Goal: Task Accomplishment & Management: Use online tool/utility

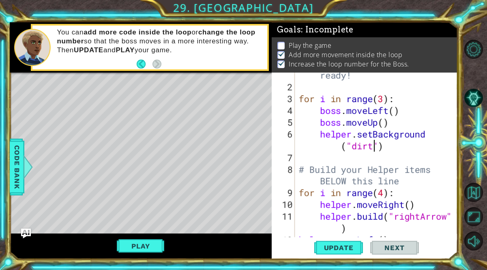
scroll to position [37, 0]
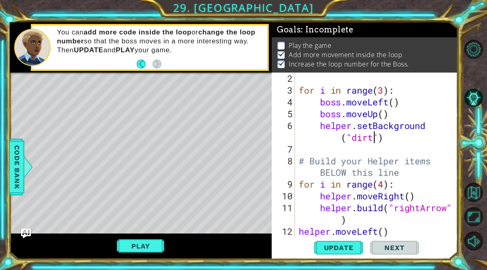
click at [392, 147] on div "for i in range ( 3 ) : boss . moveLeft ( ) boss . moveUp ( ) helper . setBackgr…" at bounding box center [378, 167] width 163 height 188
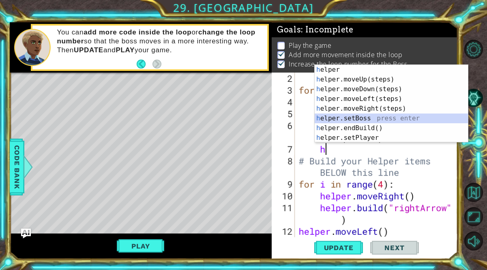
click at [354, 121] on div "h elper press enter h elper.moveUp(steps) press enter h elper.moveDown(steps) p…" at bounding box center [391, 113] width 153 height 97
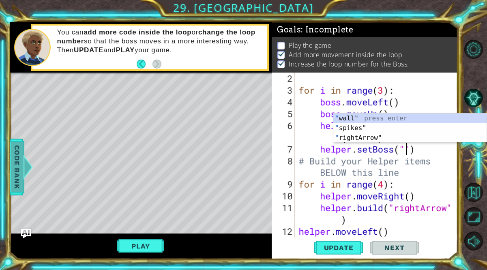
click at [13, 164] on span "Code Bank" at bounding box center [17, 166] width 13 height 49
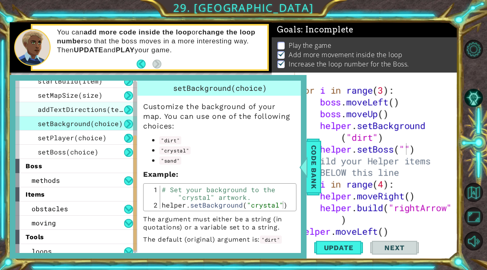
scroll to position [112, 0]
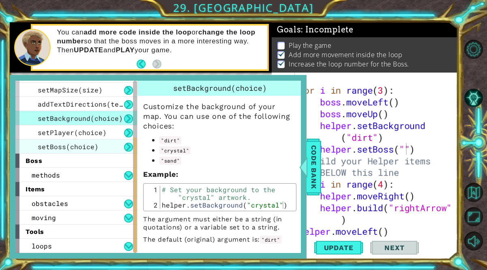
click at [65, 141] on div "setBoss(choice)" at bounding box center [76, 147] width 122 height 14
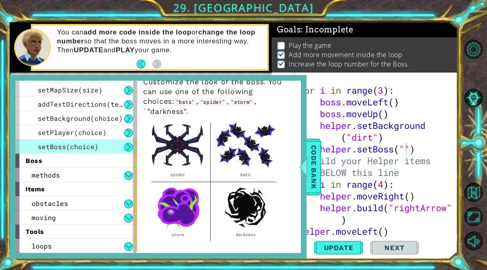
scroll to position [28, 0]
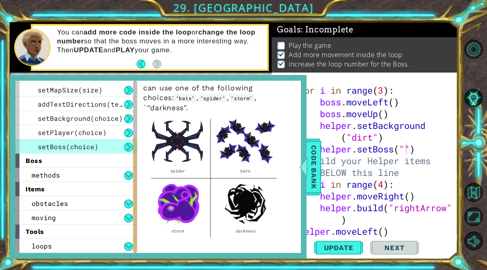
click at [178, 205] on img at bounding box center [214, 177] width 142 height 128
click at [308, 185] on span "Code Bank" at bounding box center [313, 166] width 13 height 49
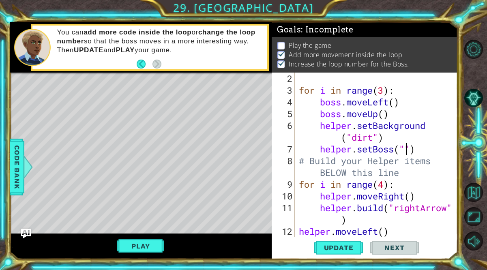
click at [408, 149] on div "for i in range ( 3 ) : boss . moveLeft ( ) boss . moveUp ( ) helper . setBackgr…" at bounding box center [378, 167] width 163 height 188
type textarea "helper.setBoss("storm")"
click at [333, 252] on span "Update" at bounding box center [339, 248] width 46 height 8
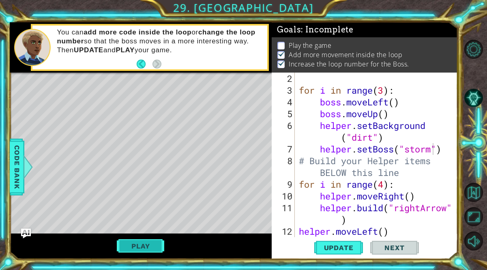
click at [151, 247] on button "Play" at bounding box center [140, 246] width 47 height 15
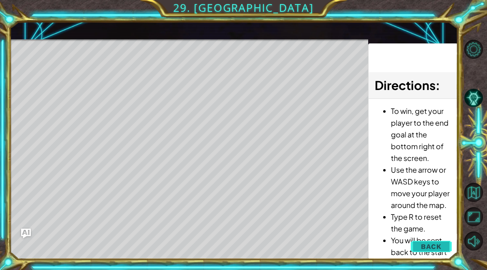
click at [434, 249] on span "Back" at bounding box center [431, 247] width 21 height 8
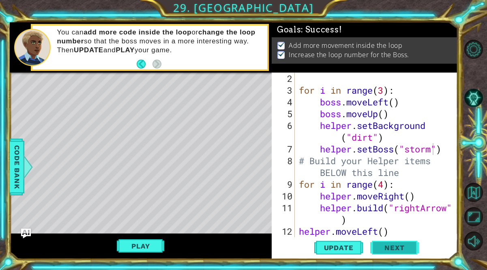
click at [409, 245] on span "Next" at bounding box center [394, 247] width 36 height 8
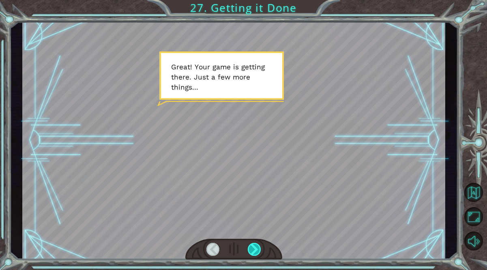
click at [260, 246] on div at bounding box center [254, 249] width 13 height 13
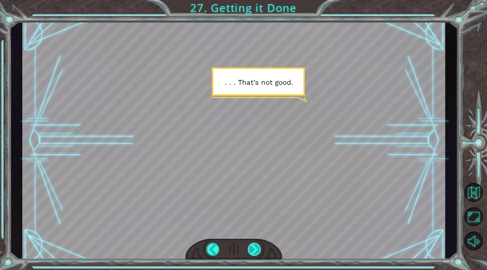
click at [260, 247] on div at bounding box center [254, 249] width 13 height 13
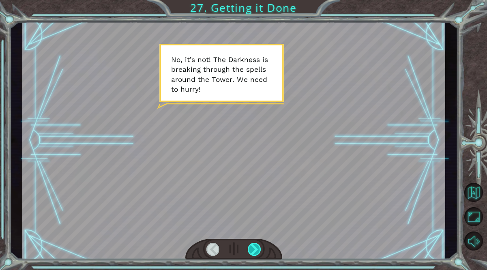
click at [254, 248] on div at bounding box center [254, 249] width 13 height 13
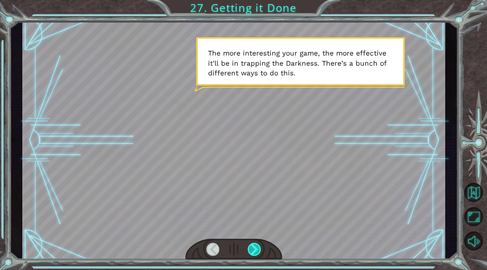
click at [252, 251] on div at bounding box center [254, 249] width 13 height 13
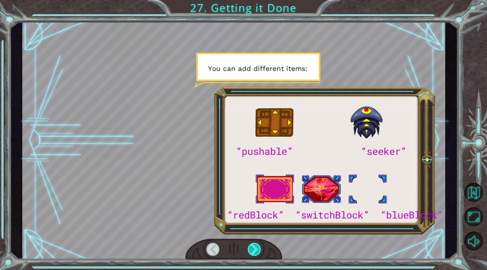
click at [252, 251] on div at bounding box center [254, 249] width 13 height 13
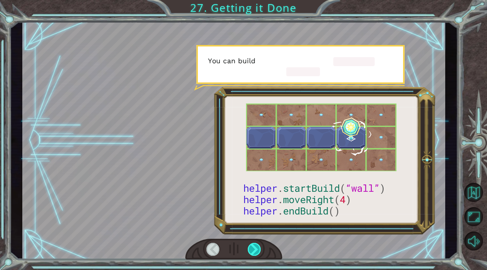
click at [252, 251] on div at bounding box center [254, 249] width 13 height 13
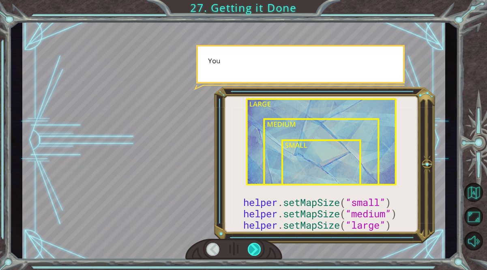
click at [252, 251] on div at bounding box center [254, 249] width 13 height 13
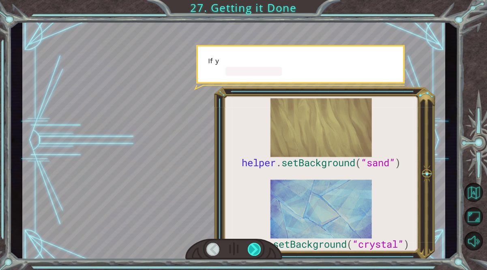
click at [252, 251] on div at bounding box center [254, 249] width 13 height 13
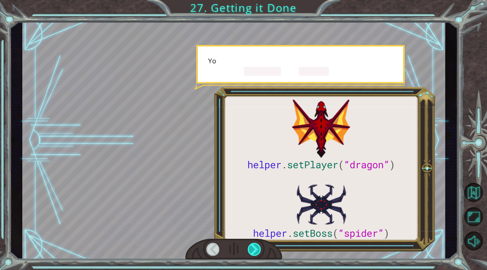
click at [252, 251] on div at bounding box center [254, 249] width 13 height 13
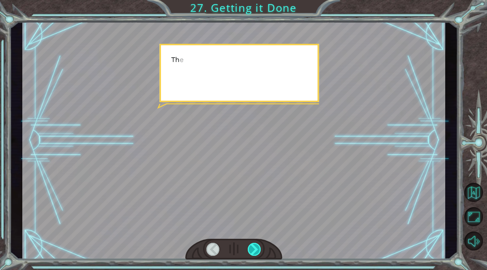
click at [252, 251] on div at bounding box center [254, 249] width 13 height 13
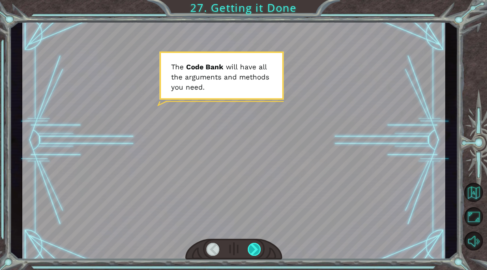
click at [256, 249] on div at bounding box center [254, 249] width 13 height 13
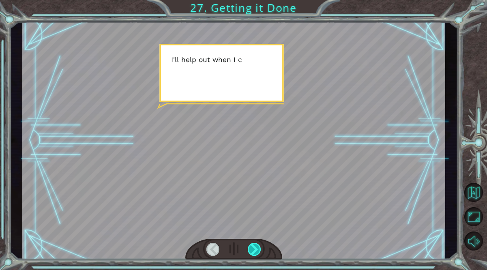
click at [256, 249] on div at bounding box center [254, 249] width 13 height 13
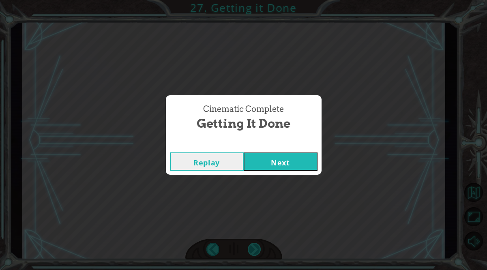
click at [256, 249] on div "Cinematic Complete Getting it Done Replay Next" at bounding box center [243, 135] width 487 height 270
click at [275, 155] on button "Next" at bounding box center [281, 162] width 74 height 18
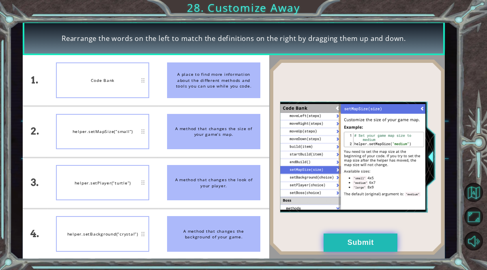
click at [381, 242] on button "Submit" at bounding box center [361, 243] width 74 height 18
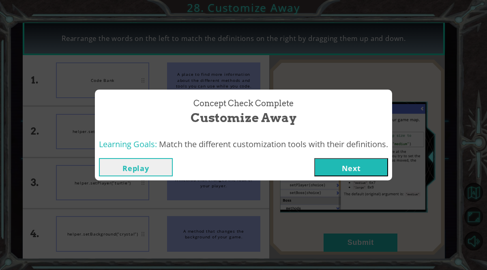
click at [335, 167] on button "Next" at bounding box center [351, 167] width 74 height 18
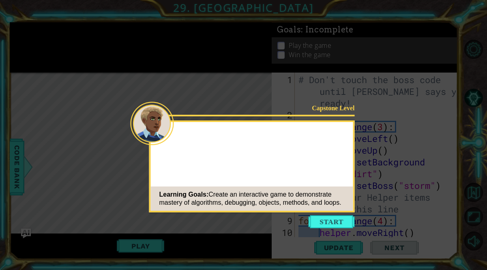
click at [330, 220] on button "Start" at bounding box center [332, 221] width 46 height 13
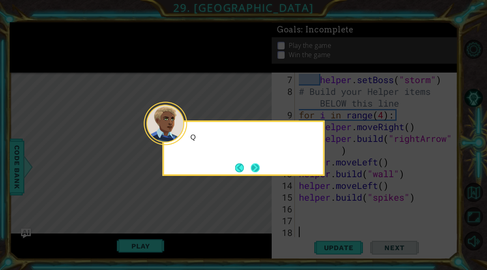
scroll to position [106, 0]
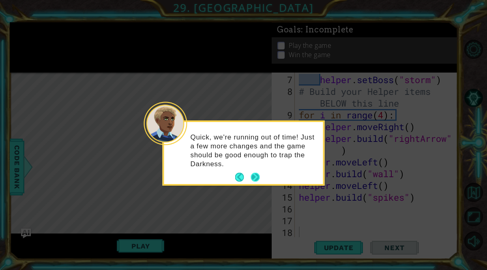
click at [255, 175] on button "Next" at bounding box center [256, 177] width 10 height 10
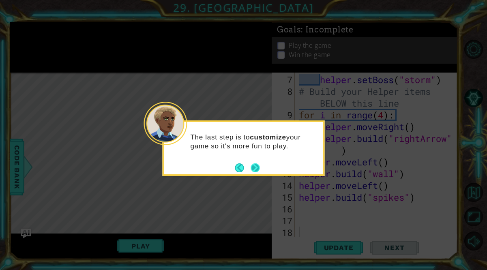
click at [256, 166] on button "Next" at bounding box center [255, 167] width 9 height 9
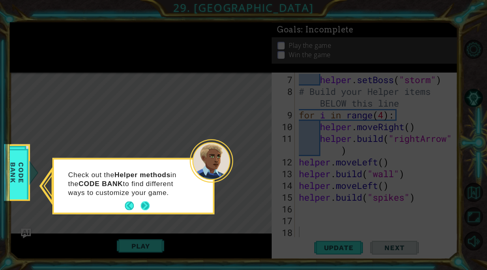
click at [147, 206] on button "Next" at bounding box center [145, 206] width 10 height 10
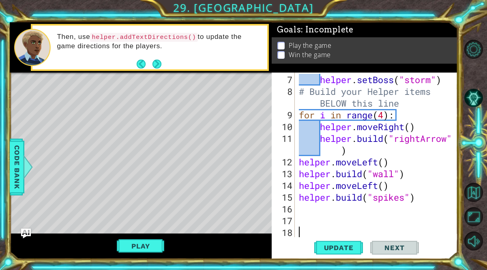
click at [327, 148] on div "helper . setBoss ( "storm" ) # Build your Helper items BELOW this line for i in…" at bounding box center [378, 168] width 163 height 188
type textarea "[DOMAIN_NAME]("rightArrow")"
click at [315, 213] on div "helper . setBoss ( "storm" ) # Build your Helper items BELOW this line for i in…" at bounding box center [378, 168] width 163 height 188
click at [301, 210] on div "helper . setBoss ( "storm" ) # Build your Helper items BELOW this line for i in…" at bounding box center [378, 168] width 163 height 188
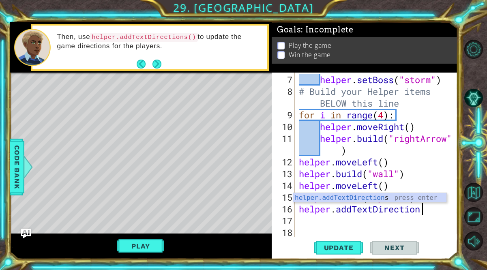
scroll to position [0, 6]
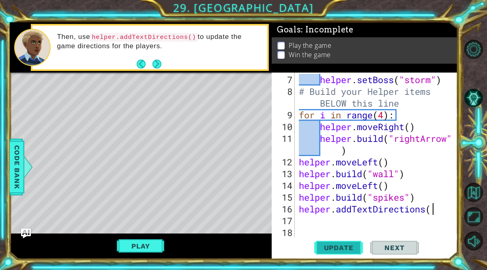
type textarea "helper.addTextDirections()"
click at [304, 230] on div "helper . setBoss ( "storm" ) # Build your Helper items BELOW this line for i in…" at bounding box center [378, 168] width 163 height 188
click at [11, 166] on span "Code Bank" at bounding box center [17, 166] width 13 height 49
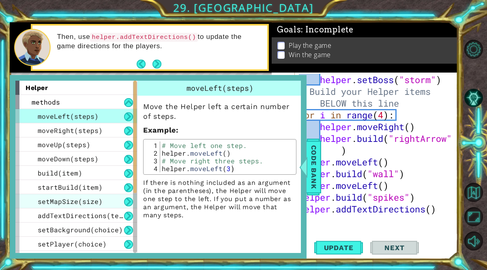
click at [64, 199] on span "setMapSize(size)" at bounding box center [70, 201] width 65 height 9
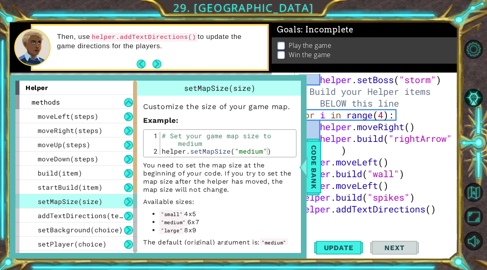
click at [314, 219] on div "helper . setBoss ( "storm" ) # Build your Helper items BELOW this line for i in…" at bounding box center [378, 168] width 163 height 188
click at [313, 169] on span "Code Bank" at bounding box center [313, 166] width 13 height 49
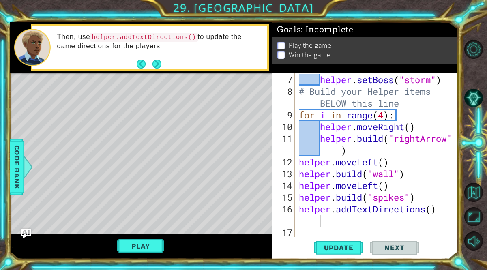
click at [302, 221] on div "helper . setBoss ( "storm" ) # Build your Helper items BELOW this line for i in…" at bounding box center [378, 168] width 163 height 188
click at [300, 221] on div "helper . setBoss ( "storm" ) # Build your Helper items BELOW this line for i in…" at bounding box center [378, 168] width 163 height 188
click at [301, 221] on div "helper . setBoss ( "storm" ) # Build your Helper items BELOW this line for i in…" at bounding box center [378, 168] width 163 height 188
type textarea "helper.addTextDirections()"
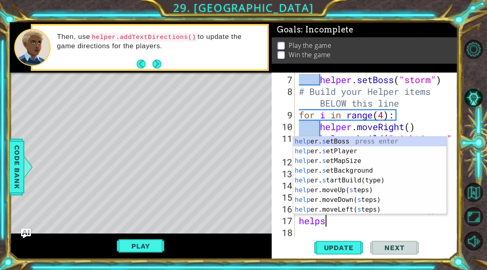
scroll to position [0, 1]
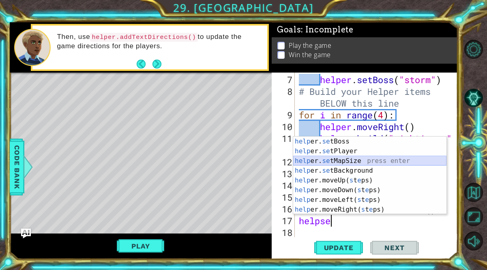
click at [314, 161] on div "help er. se tBoss press enter help er. se tPlayer press enter help er. se tMapS…" at bounding box center [369, 185] width 153 height 97
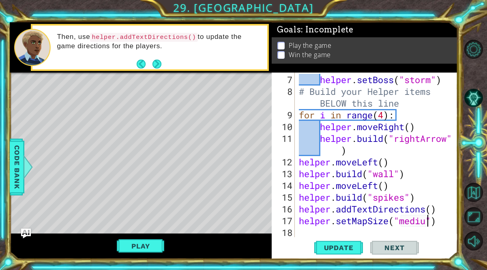
scroll to position [0, 6]
click at [336, 245] on span "Update" at bounding box center [339, 248] width 46 height 8
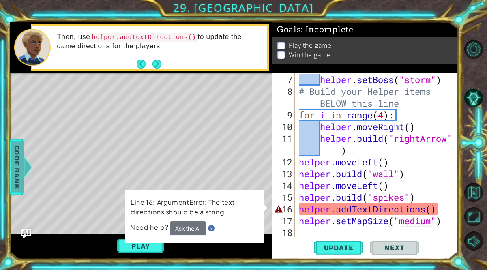
click at [19, 170] on span "Code Bank" at bounding box center [17, 166] width 13 height 49
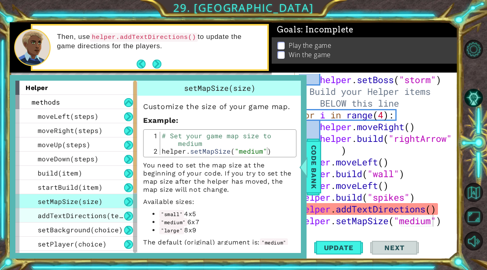
click at [51, 215] on span "addTextDirections(text)" at bounding box center [84, 215] width 93 height 9
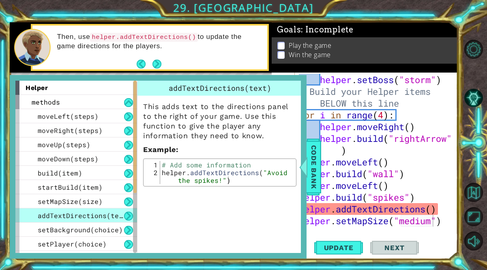
scroll to position [0, 4]
click at [322, 167] on div "helper . setBoss ( "storm" ) # Build your Helper items BELOW this line for i in…" at bounding box center [378, 168] width 163 height 188
click at [312, 159] on span "Code Bank" at bounding box center [313, 166] width 13 height 49
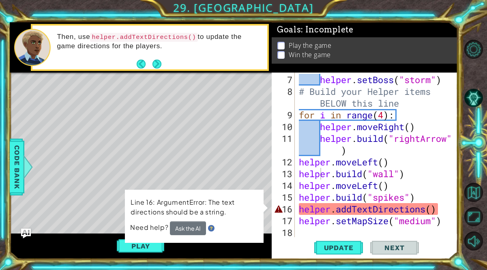
click at [430, 209] on div "helper . setBoss ( "storm" ) # Build your Helper items BELOW this line for i in…" at bounding box center [378, 168] width 163 height 188
click at [433, 215] on div "helper . setBoss ( "storm" ) # Build your Helper items BELOW this line for i in…" at bounding box center [378, 168] width 163 height 188
click at [433, 210] on div "helper . setBoss ( "storm" ) # Build your Helper items BELOW this line for i in…" at bounding box center [378, 168] width 163 height 188
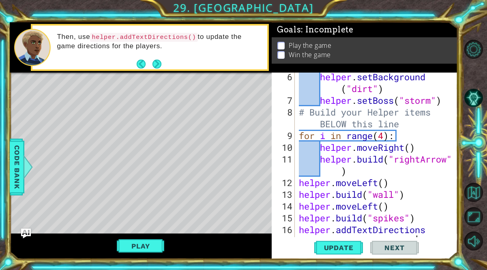
scroll to position [129, 0]
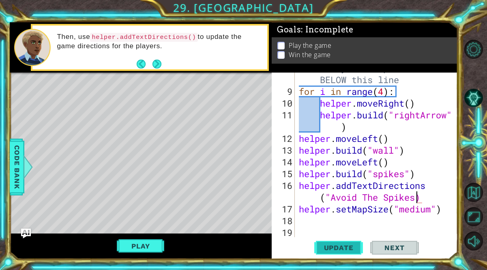
click at [333, 247] on span "Update" at bounding box center [339, 248] width 46 height 8
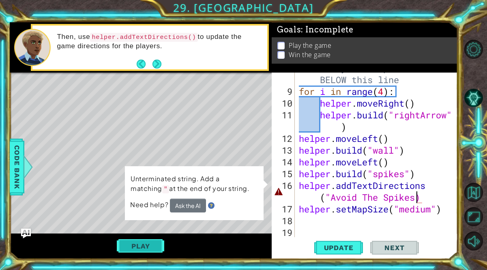
scroll to position [0, 10]
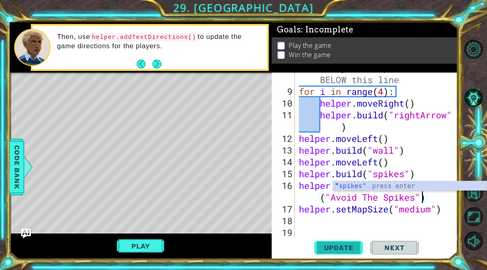
click at [332, 246] on span "Update" at bounding box center [339, 248] width 46 height 8
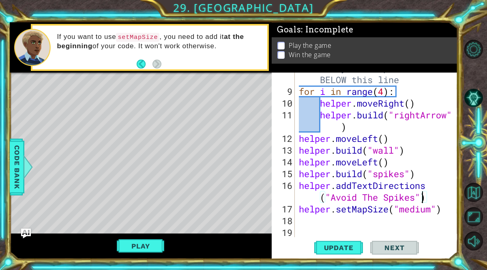
click at [445, 211] on div "# Build your Helper items BELOW this line for i in range ( 4 ) : helper . moveR…" at bounding box center [378, 162] width 163 height 200
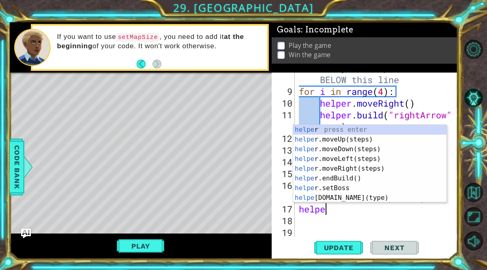
scroll to position [0, 0]
type textarea "h"
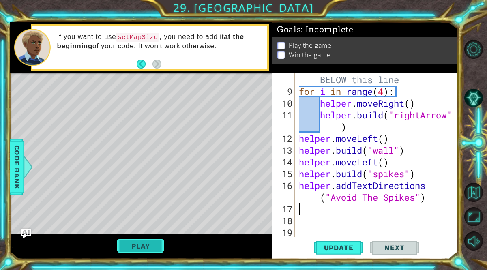
click at [149, 247] on button "Play" at bounding box center [140, 246] width 47 height 15
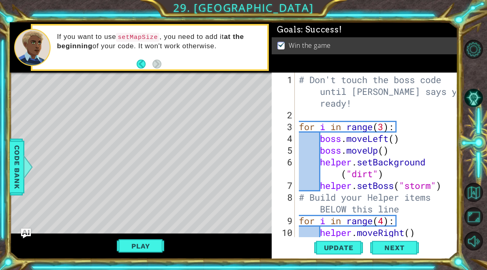
click at [448, 191] on div at bounding box center [452, 220] width 8 height 294
click at [386, 153] on div "# Don't touch the boss code until [PERSON_NAME] says you're ready! for i in ran…" at bounding box center [378, 186] width 163 height 224
type textarea "boss.moveUp()"
click at [393, 151] on div "# Don't touch the boss code until [PERSON_NAME] says you're ready! for i in ran…" at bounding box center [378, 186] width 163 height 224
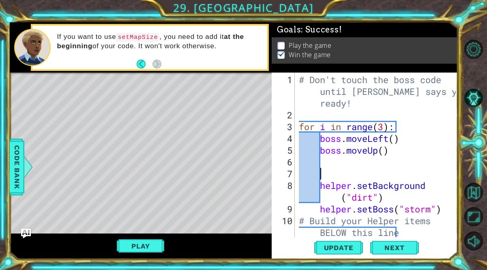
type textarea "h"
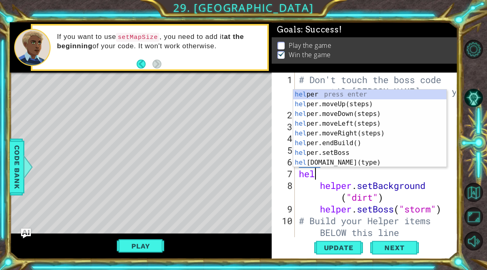
type textarea "help"
click at [365, 103] on div "help er press enter help er.moveUp(steps) press enter help er.moveDown(steps) p…" at bounding box center [369, 138] width 153 height 97
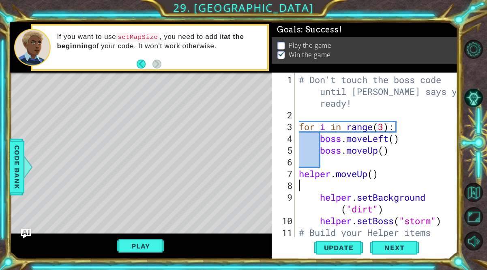
scroll to position [0, 0]
click at [342, 248] on span "Update" at bounding box center [339, 248] width 46 height 8
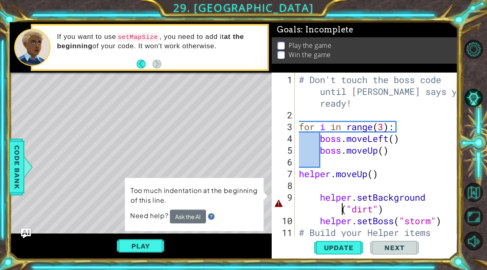
click at [335, 210] on div "# Don't touch the boss code until [PERSON_NAME] says you're ready! for i in ran…" at bounding box center [378, 186] width 163 height 224
type textarea "helper.setBackgroun("dirt")"
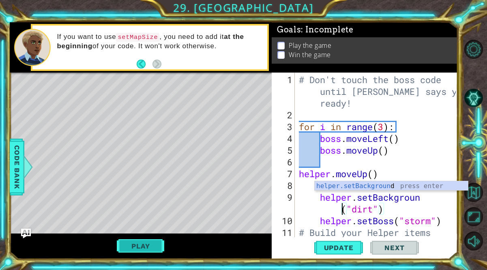
click at [152, 244] on button "Play" at bounding box center [140, 246] width 47 height 15
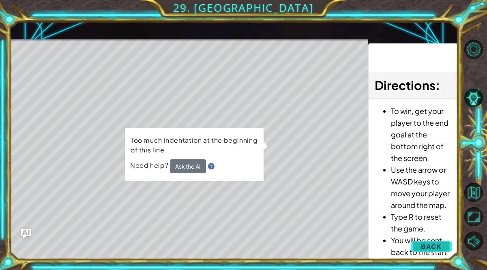
click at [421, 240] on button "Back" at bounding box center [431, 247] width 41 height 16
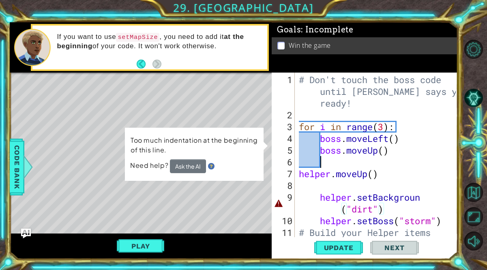
click at [321, 162] on div "# Don't touch the boss code until [PERSON_NAME] says you're ready! for i in ran…" at bounding box center [378, 186] width 163 height 224
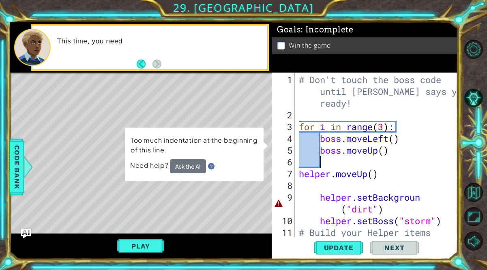
click at [312, 192] on div "# Don't touch the boss code until [PERSON_NAME] says you're ready! for i in ran…" at bounding box center [378, 186] width 163 height 224
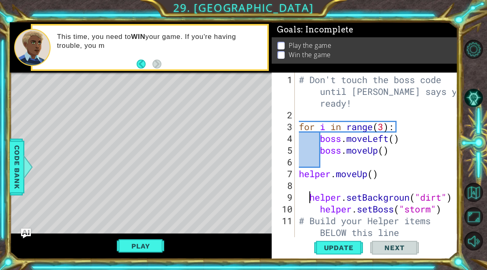
click at [311, 197] on div "# Don't touch the boss code until [PERSON_NAME] says you're ready! for i in ran…" at bounding box center [378, 180] width 163 height 212
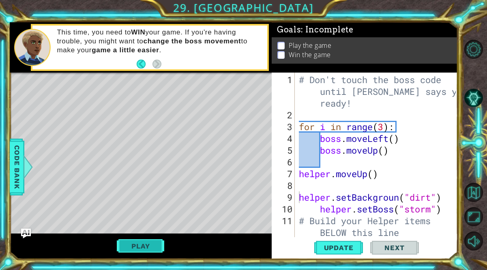
click at [134, 245] on button "Play" at bounding box center [140, 246] width 47 height 15
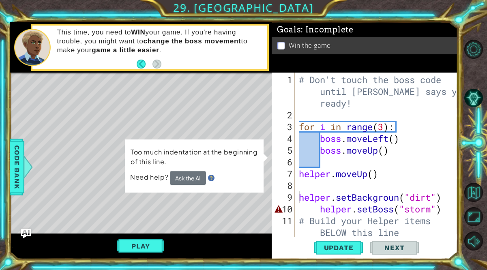
click at [317, 208] on div "# Don't touch the boss code until [PERSON_NAME] says you're ready! for i in ran…" at bounding box center [378, 180] width 163 height 212
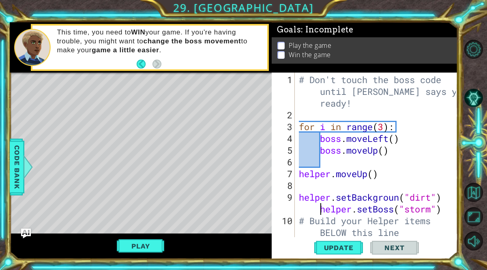
click at [318, 210] on div "# Don't touch the boss code until [PERSON_NAME] says you're ready! for i in ran…" at bounding box center [378, 180] width 163 height 212
click at [318, 211] on div "# Don't touch the boss code until [PERSON_NAME] says you're ready! for i in ran…" at bounding box center [378, 180] width 163 height 212
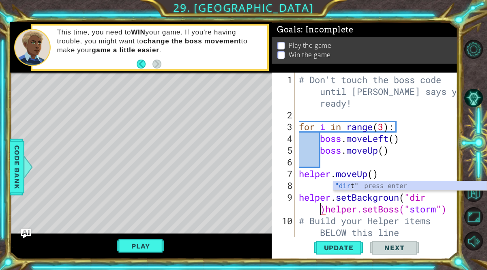
click at [326, 209] on div "# Don't touch the boss code until [PERSON_NAME] says you're ready! for i in ran…" at bounding box center [378, 180] width 163 height 212
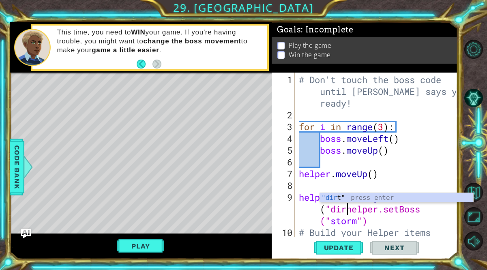
click at [376, 226] on div "# Don't touch the boss code until [PERSON_NAME] says you're ready! for i in ran…" at bounding box center [378, 186] width 163 height 224
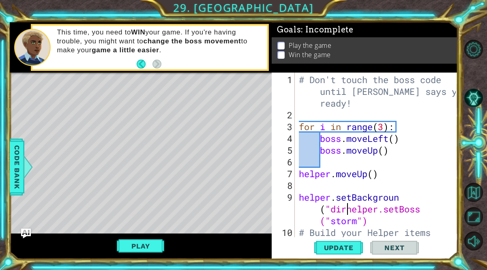
click at [348, 209] on div "# Don't touch the boss code until [PERSON_NAME] says you're ready! for i in ran…" at bounding box center [378, 186] width 163 height 224
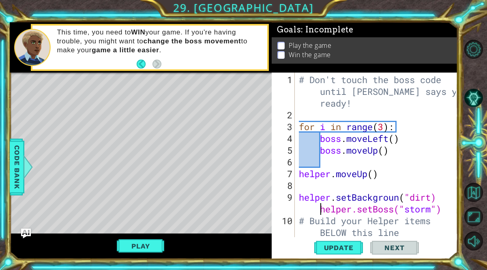
click at [433, 196] on div "# Don't touch the boss code until [PERSON_NAME] says you're ready! for i in ran…" at bounding box center [378, 180] width 163 height 212
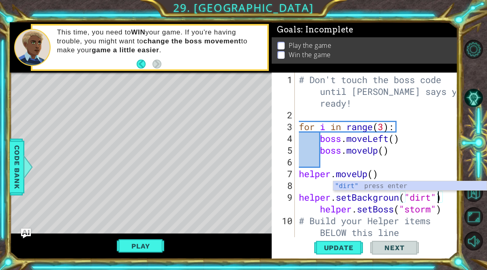
click at [320, 210] on div "# Don't touch the boss code until [PERSON_NAME] says you're ready! for i in ran…" at bounding box center [378, 180] width 163 height 212
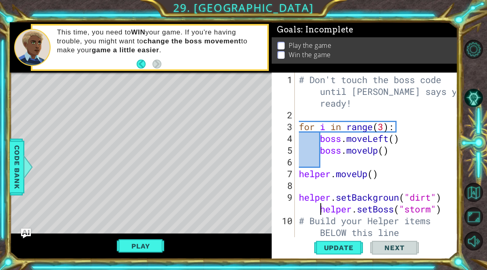
click at [298, 209] on div "# Don't touch the boss code until [PERSON_NAME] says you're ready! for i in ran…" at bounding box center [378, 180] width 163 height 212
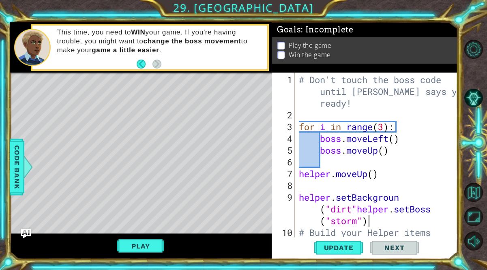
click at [375, 224] on div "# Don't touch the boss code until [PERSON_NAME] says you're ready! for i in ran…" at bounding box center [378, 186] width 163 height 224
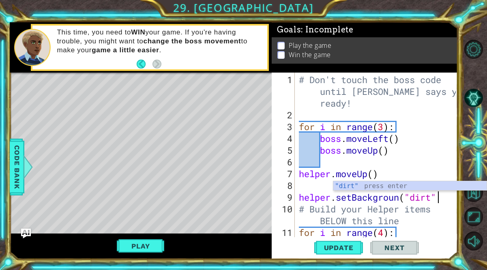
scroll to position [0, 6]
type textarea "helper.setBackgroun("dirt")"
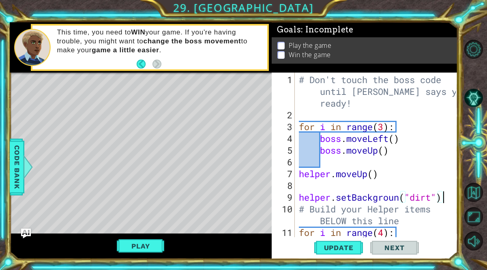
scroll to position [0, 0]
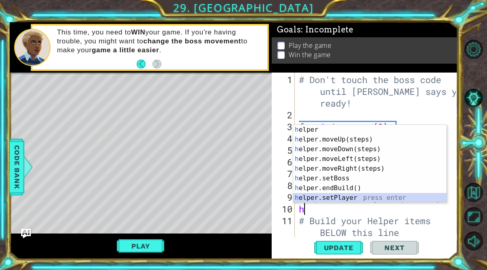
click at [357, 199] on div "h elper press enter h elper.moveUp(steps) press enter h elper.moveDown(steps) p…" at bounding box center [369, 173] width 153 height 97
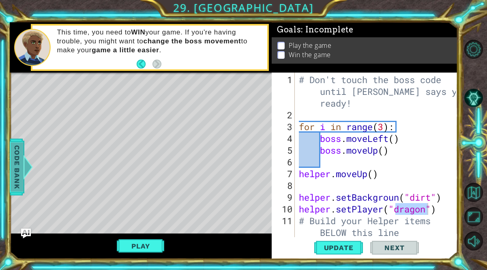
click at [15, 173] on span "Code Bank" at bounding box center [17, 166] width 13 height 49
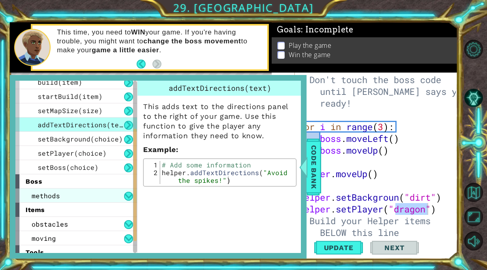
scroll to position [88, 0]
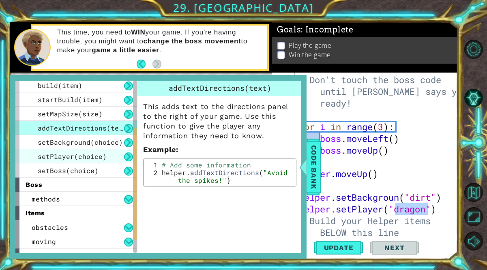
click at [70, 152] on span "setPlayer(choice)" at bounding box center [72, 156] width 69 height 9
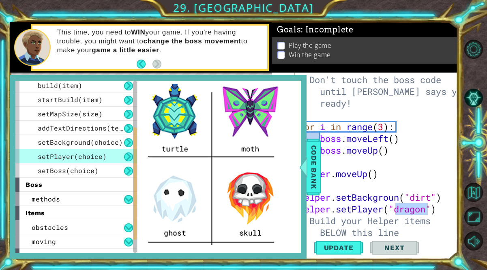
scroll to position [56, 0]
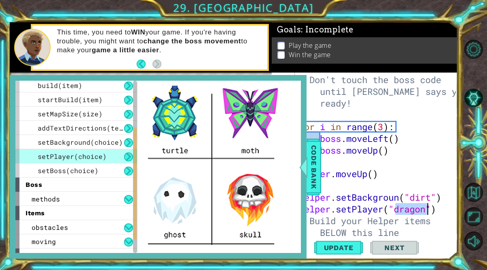
click at [428, 212] on div "# Don't touch the boss code until [PERSON_NAME] says you're ready! for i in ran…" at bounding box center [378, 180] width 163 height 212
click at [316, 179] on span "Code Bank" at bounding box center [313, 166] width 13 height 49
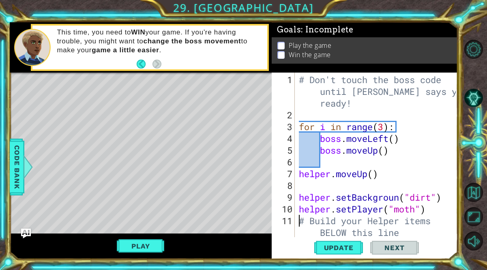
click at [300, 220] on div "# Don't touch the boss code until [PERSON_NAME] says you're ready! for i in ran…" at bounding box center [378, 180] width 163 height 212
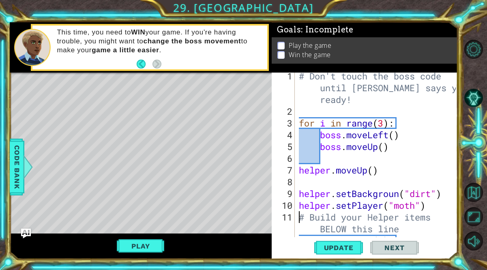
scroll to position [0, 0]
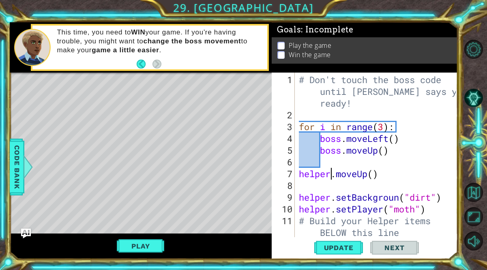
click at [330, 175] on div "# Don't touch the boss code until [PERSON_NAME] says you're ready! for i in ran…" at bounding box center [378, 180] width 163 height 212
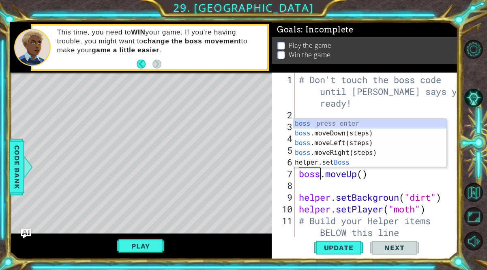
scroll to position [0, 1]
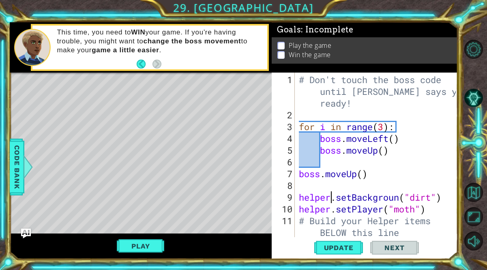
click at [333, 199] on div "# Don't touch the boss code until [PERSON_NAME] says you're ready! for i in ran…" at bounding box center [378, 180] width 163 height 212
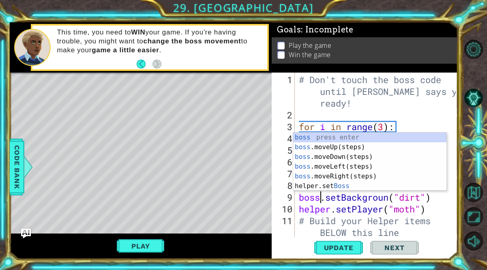
click at [329, 211] on div "# Don't touch the boss code until [PERSON_NAME] says you're ready! for i in ran…" at bounding box center [378, 180] width 163 height 212
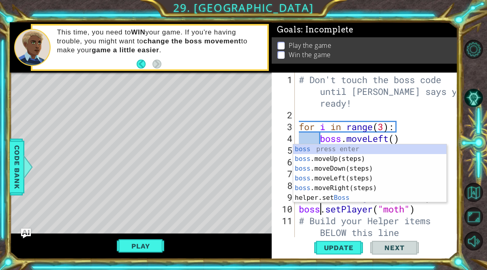
click at [410, 209] on div "# Don't touch the boss code until [PERSON_NAME] says you're ready! for i in ran…" at bounding box center [378, 180] width 163 height 212
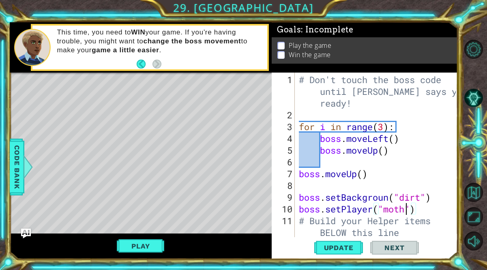
click at [407, 211] on div "# Don't touch the boss code until [PERSON_NAME] says you're ready! for i in ran…" at bounding box center [378, 180] width 163 height 212
type textarea "boss.setPlayer("storm")"
click at [323, 184] on div "# Don't touch the boss code until [PERSON_NAME] says you're ready! for i in ran…" at bounding box center [378, 180] width 163 height 212
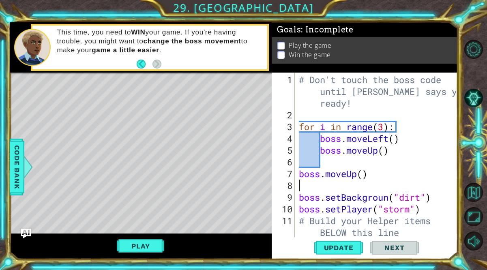
type textarea "boss.moveUp()"
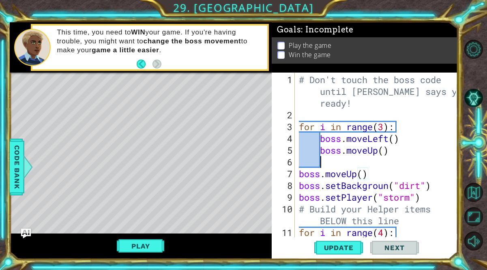
click at [329, 160] on div "# Don't touch the boss code until [PERSON_NAME] says you're ready! for i in ran…" at bounding box center [378, 180] width 163 height 212
click at [313, 161] on div "# Don't touch the boss code until [PERSON_NAME] says you're ready! for i in ran…" at bounding box center [378, 180] width 163 height 212
click at [328, 244] on span "Update" at bounding box center [339, 248] width 46 height 8
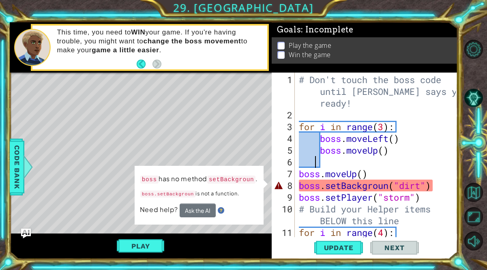
click at [321, 188] on div "# Don't touch the boss code until [PERSON_NAME] says you're ready! for i in ran…" at bounding box center [378, 180] width 163 height 212
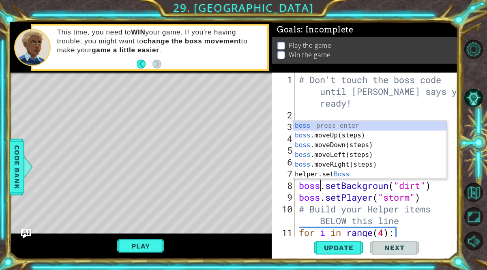
scroll to position [0, 1]
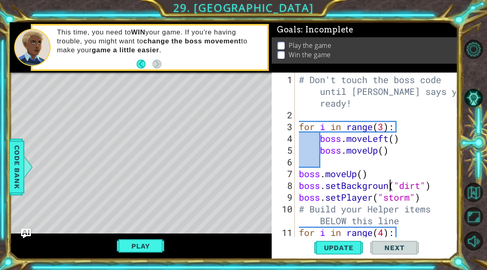
click at [392, 186] on div "# Don't touch the boss code until [PERSON_NAME] says you're ready! for i in ran…" at bounding box center [378, 180] width 163 height 212
click at [353, 241] on button "Update" at bounding box center [338, 248] width 49 height 19
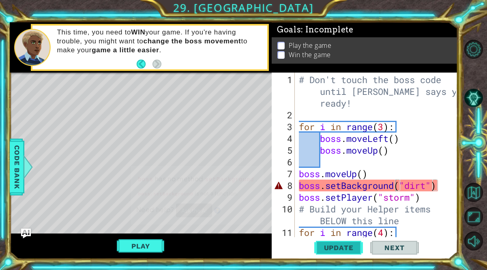
click at [351, 244] on span "Update" at bounding box center [339, 248] width 46 height 8
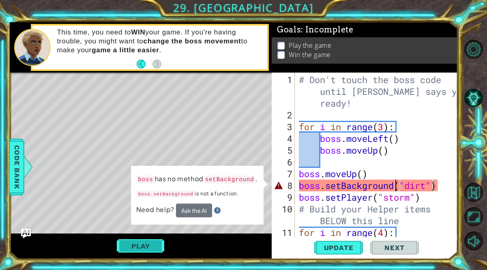
click at [155, 244] on button "Play" at bounding box center [140, 246] width 47 height 15
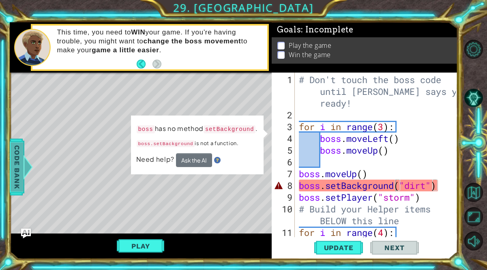
click at [22, 184] on span "Code Bank" at bounding box center [17, 166] width 13 height 49
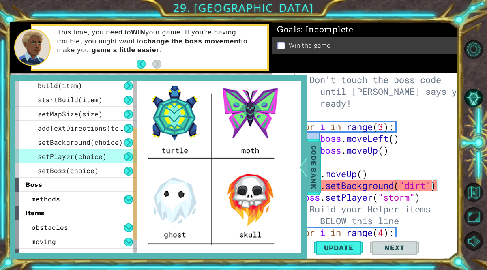
click at [309, 167] on span "Code Bank" at bounding box center [313, 166] width 13 height 49
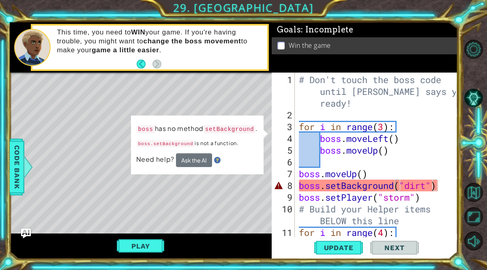
click at [438, 189] on div "# Don't touch the boss code until [PERSON_NAME] says you're ready! for i in ran…" at bounding box center [378, 180] width 163 height 212
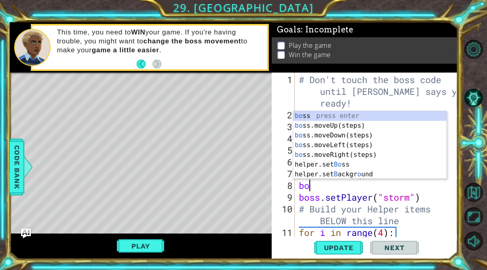
scroll to position [0, 0]
type textarea "b"
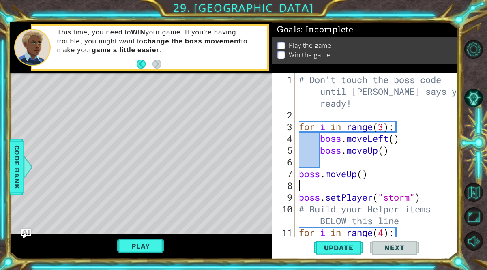
type textarea "boss.moveUp()"
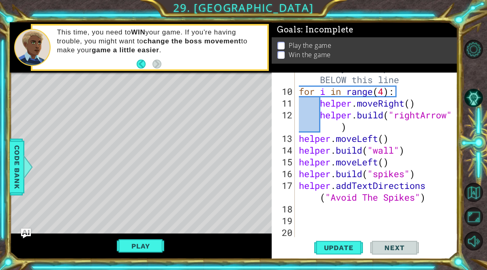
scroll to position [129, 0]
click at [299, 211] on div "# Build your Helper items BELOW this line for i in range ( 4 ) : helper . moveR…" at bounding box center [378, 162] width 163 height 200
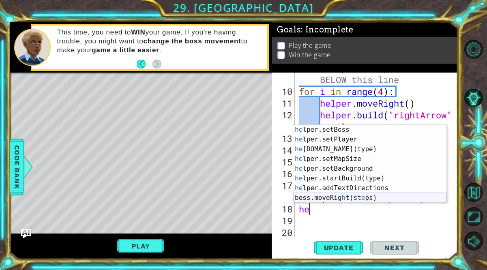
scroll to position [58, 0]
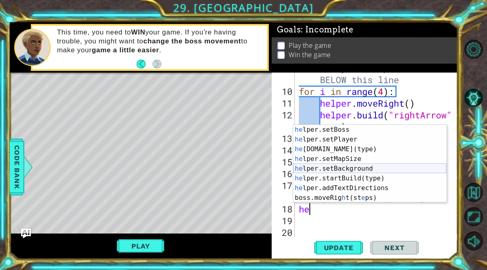
click at [319, 168] on div "he lper.setBoss press enter he lper.setPlayer press enter he [DOMAIN_NAME](type…" at bounding box center [369, 173] width 153 height 97
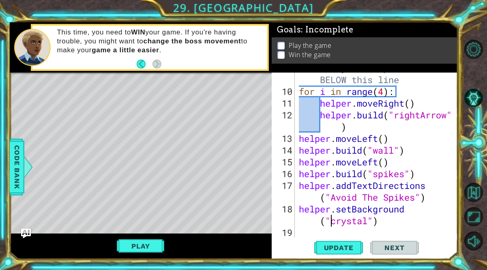
click at [369, 221] on div "# Build your Helper items BELOW this line for i in range ( 4 ) : helper . moveR…" at bounding box center [378, 162] width 163 height 200
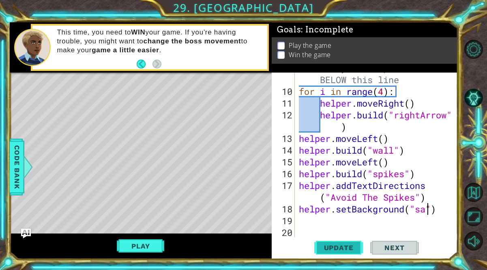
type textarea "helper.setBackground("sand")"
click at [308, 218] on div "# Build your Helper items BELOW this line for i in range ( 4 ) : helper . moveR…" at bounding box center [378, 162] width 163 height 200
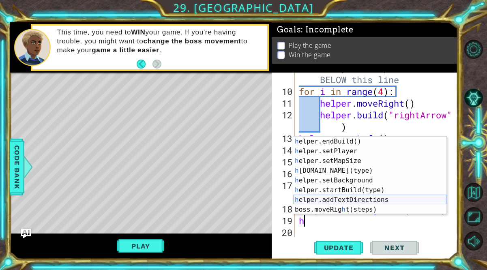
scroll to position [58, 0]
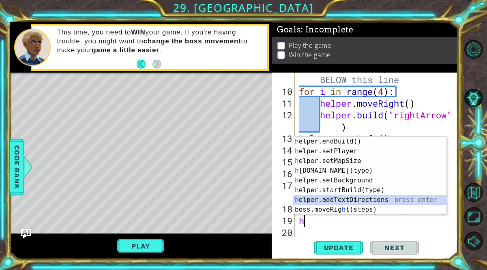
click at [320, 199] on div "h elper.endBuild() press enter h elper.setPlayer press enter h elper.setMapSize…" at bounding box center [369, 185] width 153 height 97
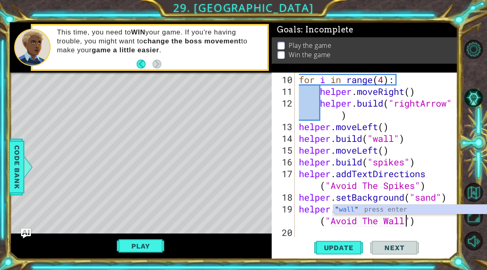
scroll to position [0, 10]
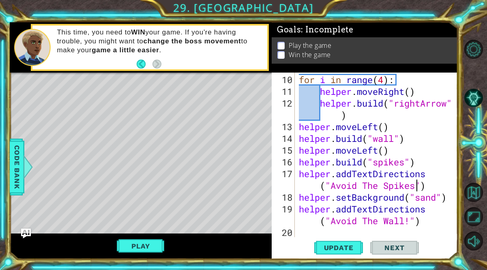
click at [417, 189] on div "for i in range ( 4 ) : helper . moveRight ( ) helper . build ( "rightArrow" ) h…" at bounding box center [378, 168] width 163 height 188
click at [350, 249] on span "Update" at bounding box center [339, 248] width 46 height 8
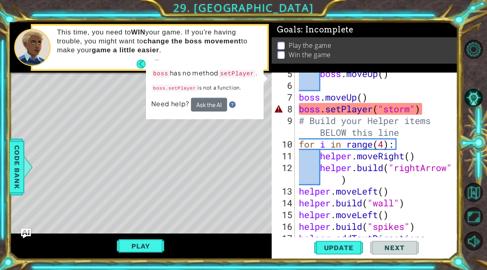
scroll to position [77, 0]
click at [15, 170] on span "Code Bank" at bounding box center [17, 166] width 13 height 49
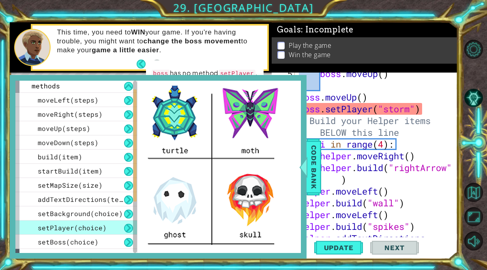
scroll to position [0, 0]
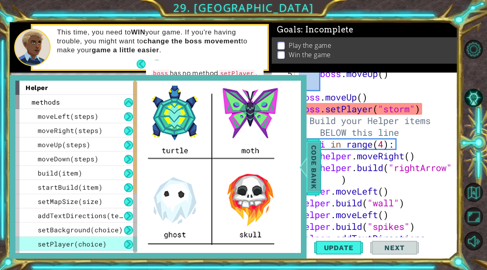
click at [314, 173] on span "Code Bank" at bounding box center [313, 166] width 13 height 49
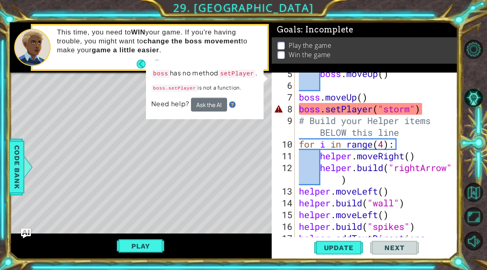
scroll to position [0, 5]
click at [317, 110] on div "boss . moveUp ( ) boss . moveUp ( ) boss . setPlayer ( "storm" ) # Build your H…" at bounding box center [378, 168] width 163 height 200
click at [29, 160] on div at bounding box center [28, 167] width 10 height 24
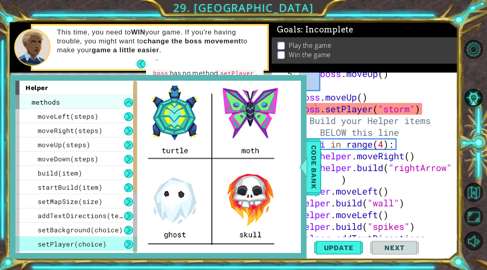
click at [44, 99] on span "methods" at bounding box center [46, 102] width 28 height 9
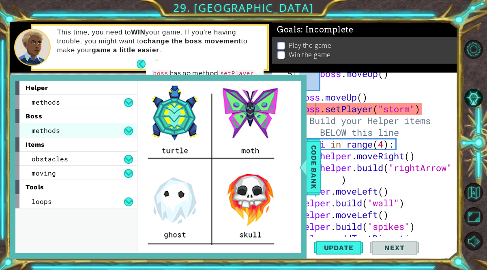
click at [77, 129] on div "methods" at bounding box center [76, 130] width 122 height 14
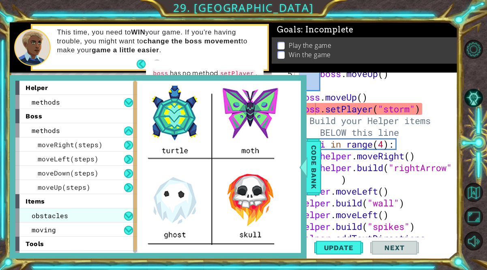
click at [127, 211] on div "obstacles" at bounding box center [76, 216] width 122 height 14
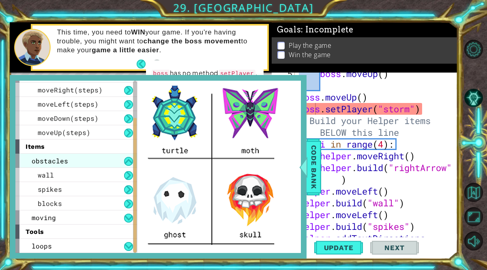
scroll to position [0, 0]
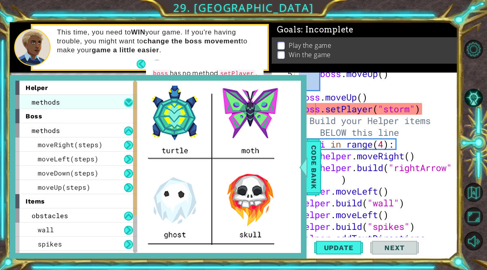
click at [127, 104] on button at bounding box center [128, 102] width 9 height 9
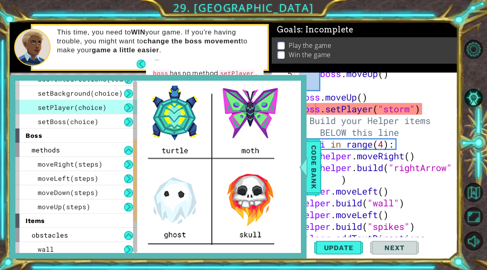
scroll to position [139, 0]
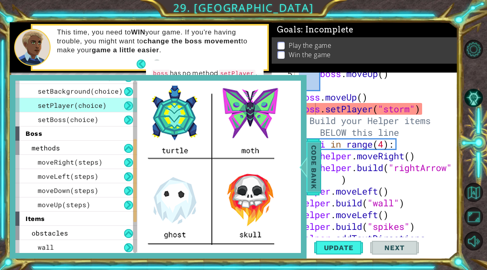
click at [311, 178] on span "Code Bank" at bounding box center [313, 166] width 13 height 49
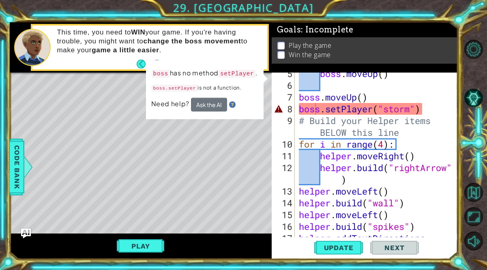
click at [424, 114] on div "boss . moveUp ( ) boss . moveUp ( ) boss . setPlayer ( "storm" ) # Build your H…" at bounding box center [378, 168] width 163 height 200
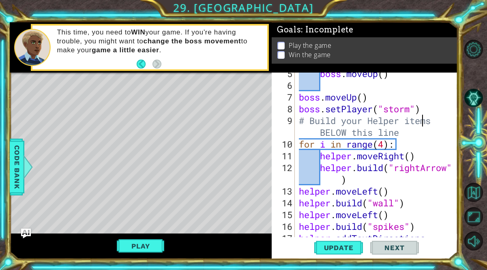
scroll to position [0, 5]
click at [424, 110] on div "boss . moveUp ( ) boss . moveUp ( ) boss . setPlayer ( "storm" ) # Build your H…" at bounding box center [378, 168] width 163 height 200
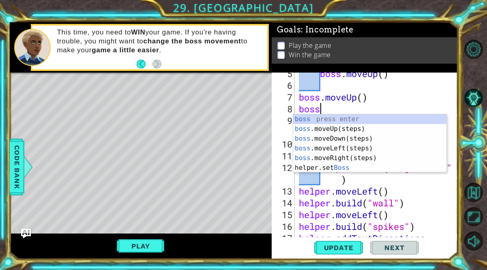
scroll to position [0, 0]
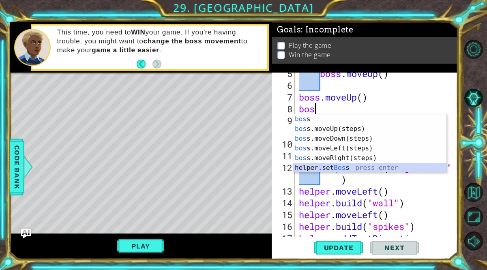
click at [355, 168] on div "bos s press enter bos s.moveUp(steps) press enter bos s.moveDown(steps) press e…" at bounding box center [369, 153] width 153 height 78
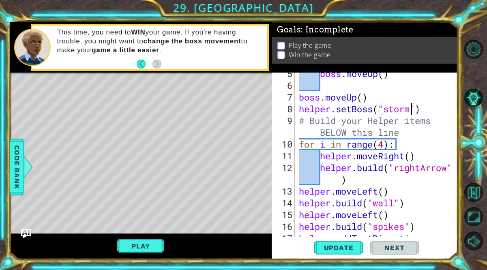
scroll to position [0, 5]
click at [344, 255] on button "Update" at bounding box center [338, 248] width 49 height 19
click at [149, 246] on button "Play" at bounding box center [140, 246] width 47 height 15
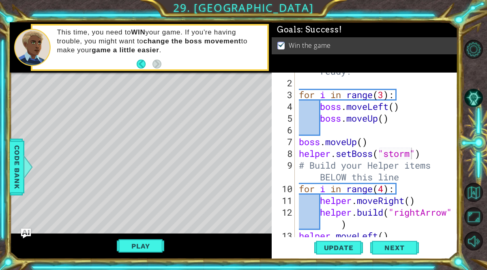
scroll to position [18, 0]
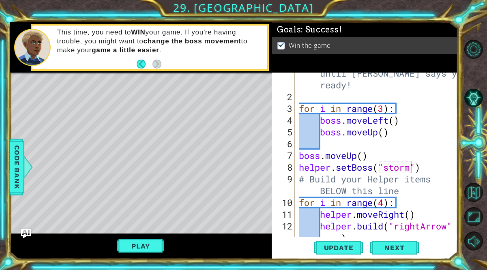
click at [385, 135] on div "# Don't touch the boss code until [PERSON_NAME] says you're ready! for i in ran…" at bounding box center [378, 168] width 163 height 224
click at [363, 158] on div "# Don't touch the boss code until [PERSON_NAME] says you're ready! for i in ran…" at bounding box center [378, 168] width 163 height 224
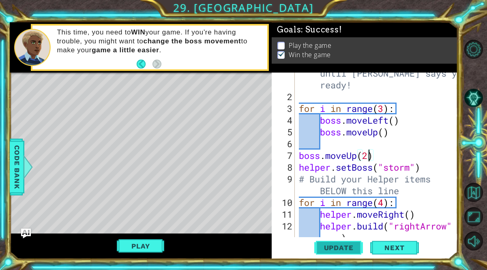
type textarea "boss.moveUp(2)"
click at [339, 247] on span "Update" at bounding box center [339, 248] width 46 height 8
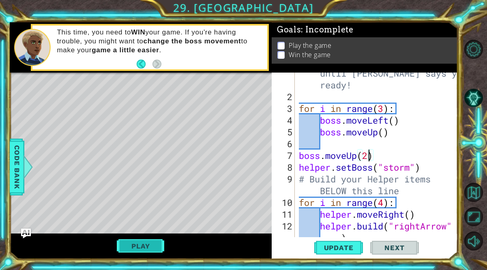
click at [149, 247] on button "Play" at bounding box center [140, 246] width 47 height 15
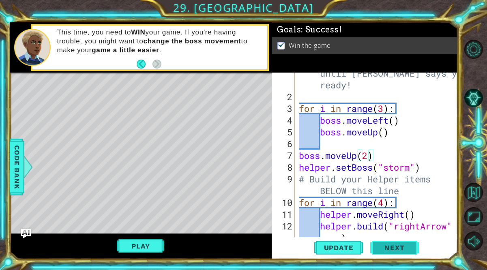
click at [395, 249] on span "Next" at bounding box center [394, 249] width 36 height 8
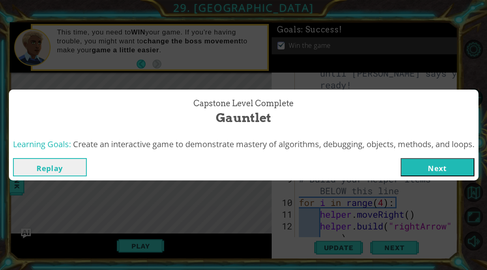
click at [419, 165] on button "Next" at bounding box center [438, 167] width 74 height 18
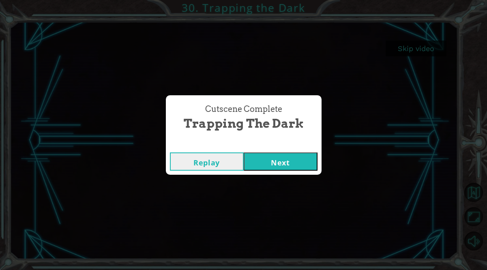
click at [295, 171] on div "Replay Next" at bounding box center [244, 161] width 156 height 26
click at [297, 158] on button "Next" at bounding box center [281, 162] width 74 height 18
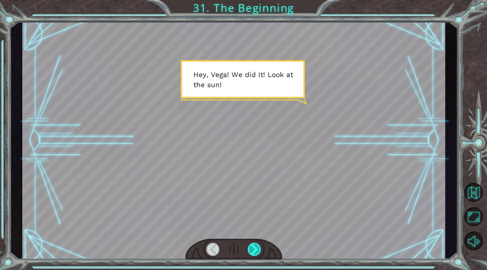
click at [258, 251] on div at bounding box center [254, 249] width 13 height 13
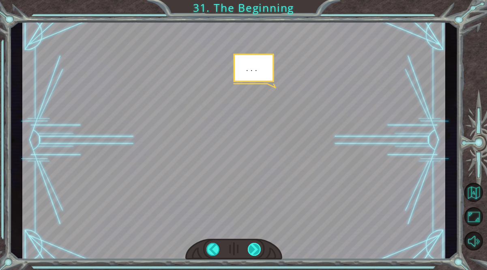
click at [257, 252] on div at bounding box center [254, 249] width 13 height 13
click at [255, 251] on div at bounding box center [254, 249] width 13 height 13
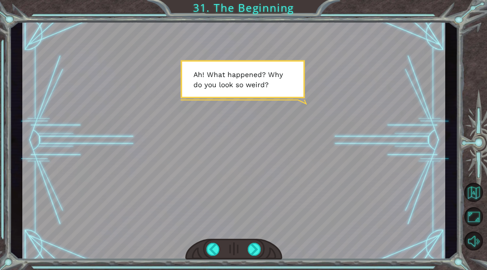
click at [248, 162] on div at bounding box center [233, 141] width 423 height 238
click at [258, 251] on div at bounding box center [254, 249] width 13 height 13
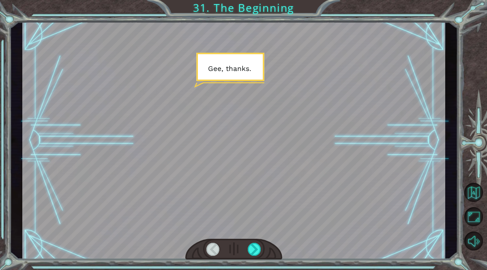
click at [209, 178] on div at bounding box center [233, 141] width 423 height 238
click at [252, 252] on div at bounding box center [254, 249] width 13 height 13
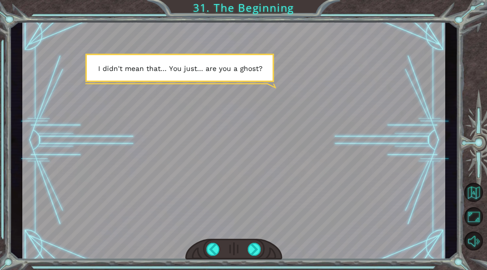
click at [476, 29] on div "Temporary Text H e y , V e g a ! W e d i d i t ! L o o k a t t h e s u n ! . . …" at bounding box center [243, 135] width 487 height 270
click at [254, 250] on div at bounding box center [254, 249] width 13 height 13
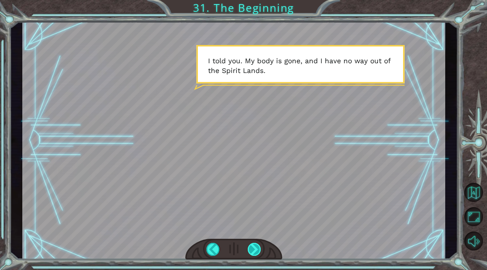
click at [254, 249] on div at bounding box center [254, 249] width 13 height 13
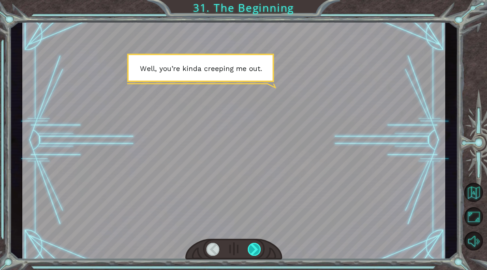
click at [255, 250] on div at bounding box center [254, 249] width 13 height 13
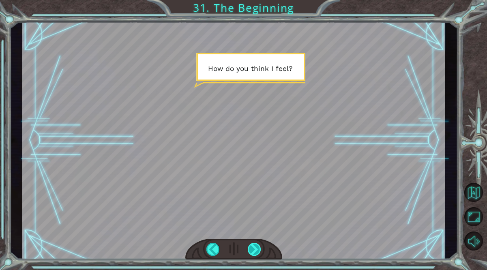
click at [255, 250] on div at bounding box center [254, 249] width 13 height 13
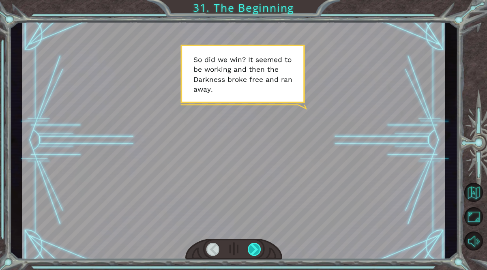
click at [254, 250] on div at bounding box center [254, 249] width 13 height 13
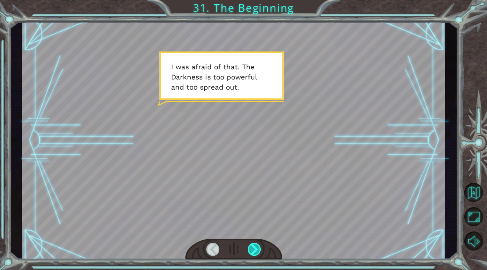
click at [254, 250] on div at bounding box center [254, 249] width 13 height 13
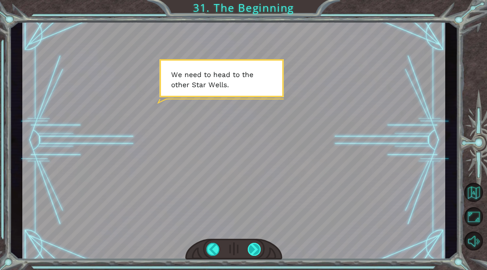
click at [254, 250] on div at bounding box center [254, 249] width 13 height 13
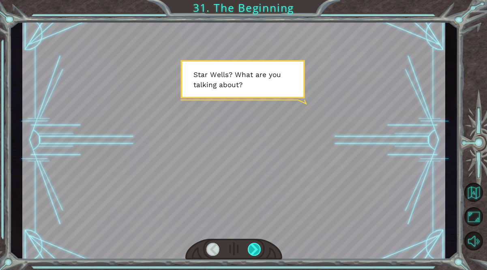
click at [252, 252] on div at bounding box center [254, 249] width 13 height 13
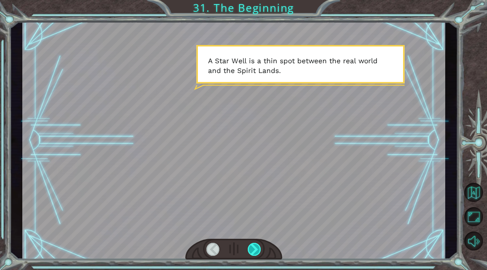
click at [252, 254] on div at bounding box center [254, 249] width 13 height 13
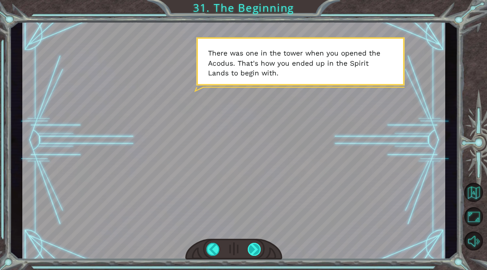
click at [254, 252] on div at bounding box center [254, 249] width 13 height 13
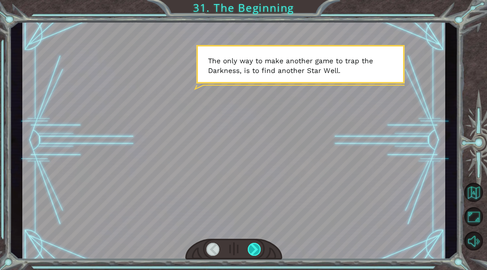
click at [254, 250] on div at bounding box center [254, 249] width 13 height 13
click at [254, 251] on div at bounding box center [254, 249] width 13 height 13
click at [254, 250] on div at bounding box center [254, 249] width 13 height 13
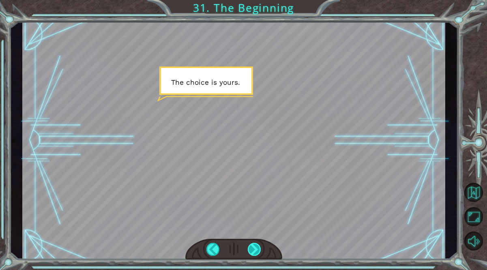
click at [254, 250] on div at bounding box center [254, 249] width 13 height 13
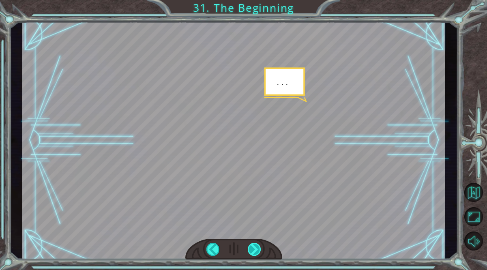
click at [254, 251] on div at bounding box center [254, 249] width 13 height 13
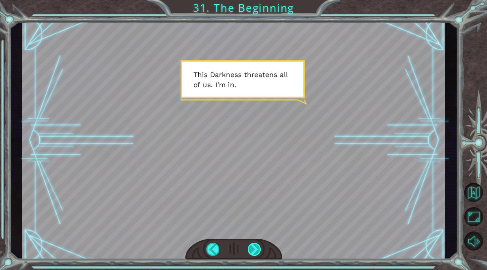
click at [254, 251] on div at bounding box center [254, 249] width 13 height 13
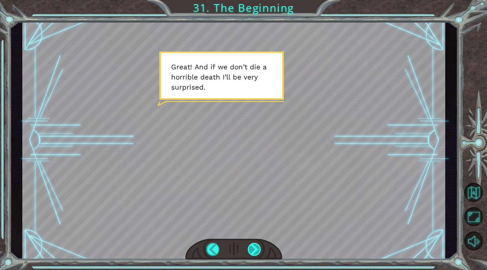
click at [253, 250] on div at bounding box center [254, 249] width 13 height 13
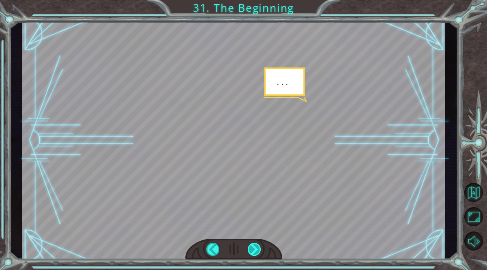
click at [253, 250] on div at bounding box center [254, 249] width 13 height 13
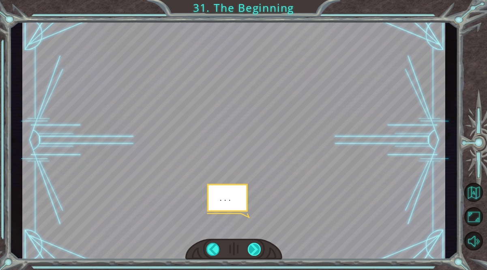
click at [253, 250] on div at bounding box center [254, 249] width 13 height 13
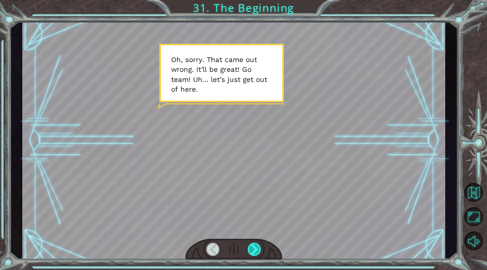
click at [254, 249] on div at bounding box center [254, 249] width 13 height 13
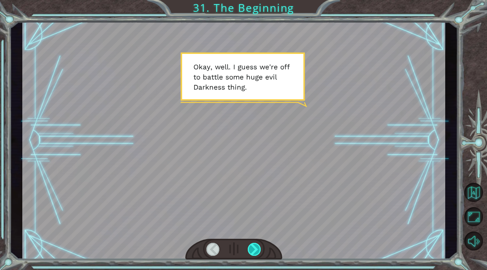
click at [254, 250] on div at bounding box center [254, 249] width 13 height 13
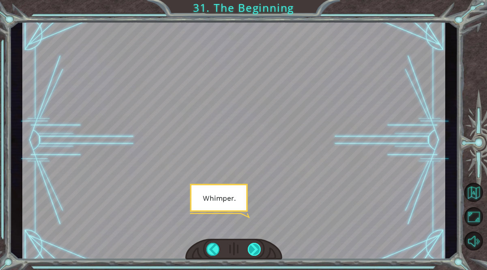
click at [254, 250] on div at bounding box center [254, 249] width 13 height 13
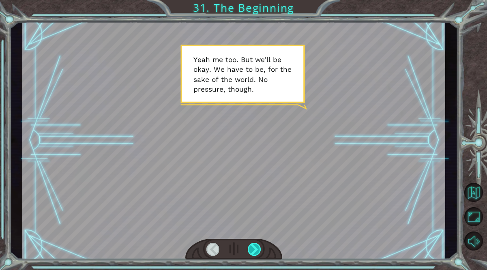
click at [254, 251] on div at bounding box center [254, 249] width 13 height 13
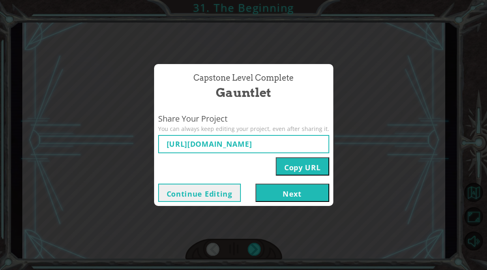
click at [277, 196] on button "Next" at bounding box center [293, 193] width 74 height 18
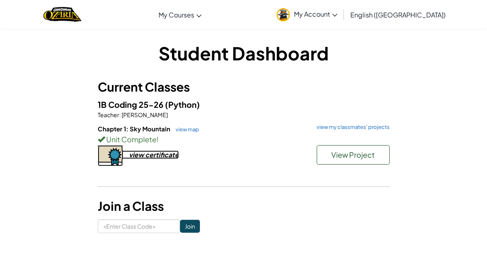
click at [135, 155] on div "view certificate" at bounding box center [154, 155] width 50 height 9
